Goal: Check status: Check status

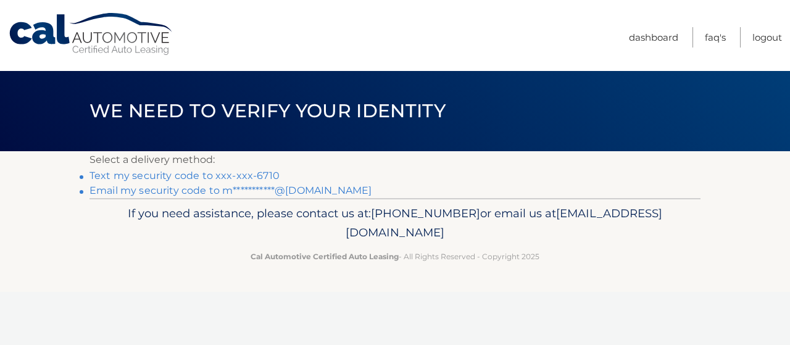
click at [225, 175] on link "Text my security code to xxx-xxx-6710" at bounding box center [185, 176] width 190 height 12
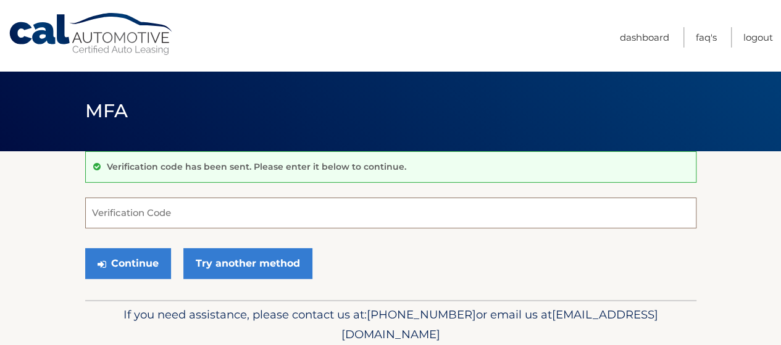
click at [223, 208] on input "Verification Code" at bounding box center [390, 213] width 611 height 31
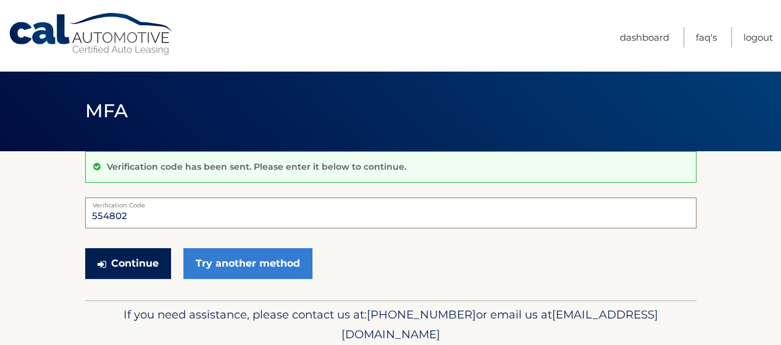
type input "554802"
click at [136, 263] on button "Continue" at bounding box center [128, 263] width 86 height 31
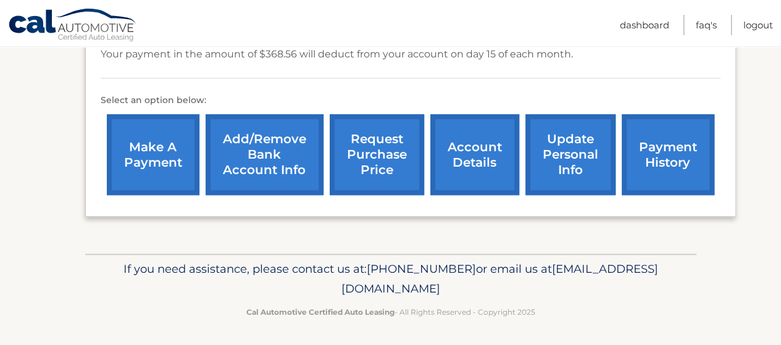
scroll to position [430, 0]
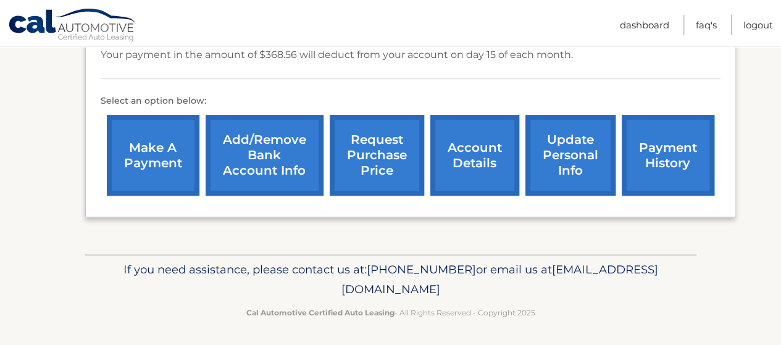
click at [667, 152] on link "payment history" at bounding box center [668, 155] width 93 height 81
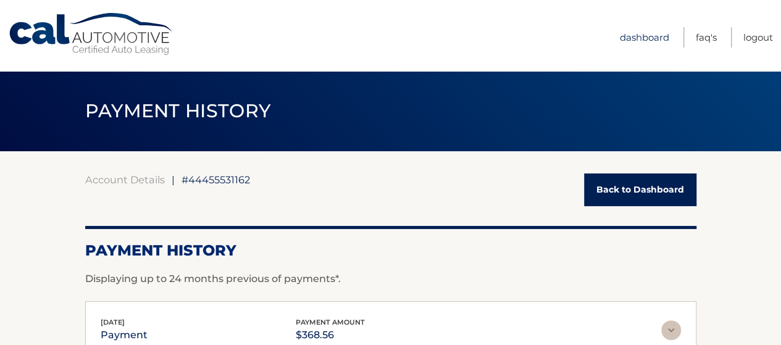
click at [629, 37] on link "Dashboard" at bounding box center [644, 37] width 49 height 20
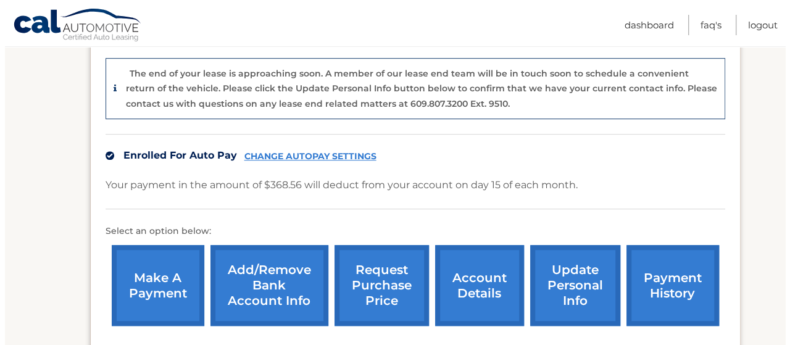
scroll to position [305, 0]
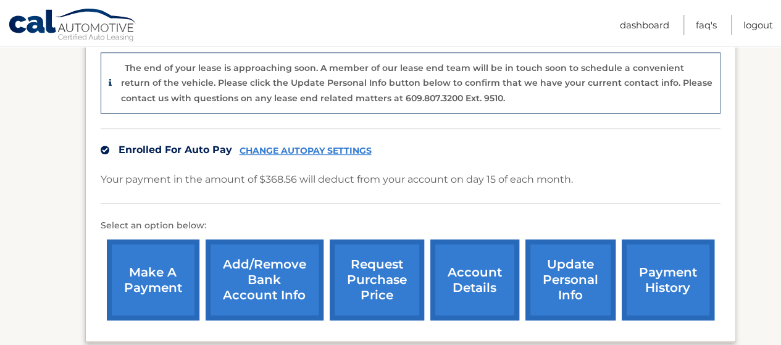
click at [380, 278] on link "request purchase price" at bounding box center [377, 280] width 94 height 81
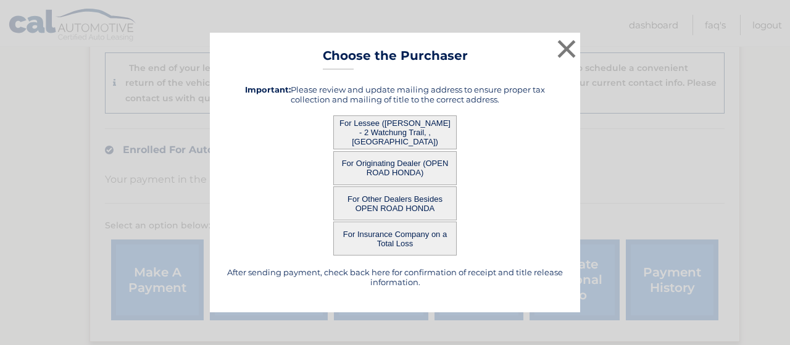
click at [383, 128] on button "For Lessee (MEGAN SMOLIGA - 2 Watchung Trail, , Branchburg, NJ 08876)" at bounding box center [394, 132] width 123 height 34
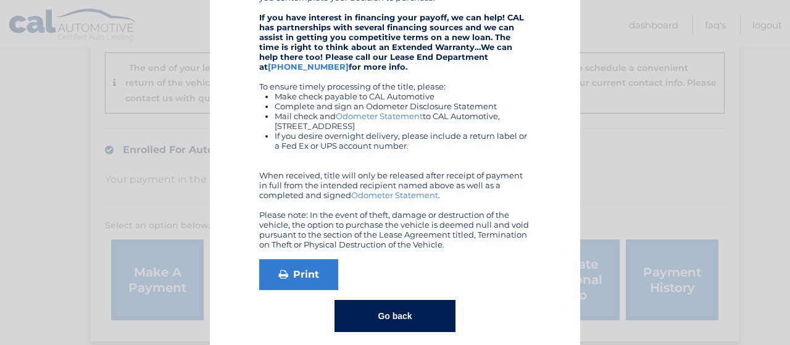
scroll to position [299, 0]
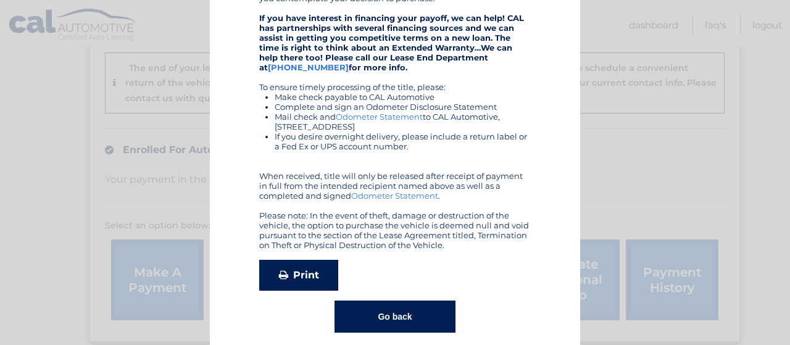
click at [300, 277] on link "Print" at bounding box center [298, 275] width 79 height 31
